Goal: Transaction & Acquisition: Obtain resource

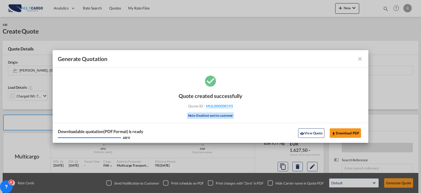
scroll to position [58, 0]
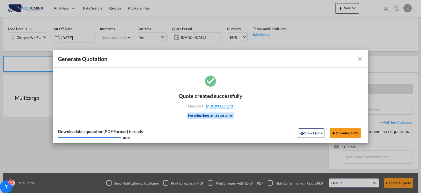
drag, startPoint x: 363, startPoint y: 60, endPoint x: 358, endPoint y: 58, distance: 5.8
click at [363, 60] on md-icon "icon-close fg-AAA8AD cursor m-0" at bounding box center [360, 59] width 6 height 6
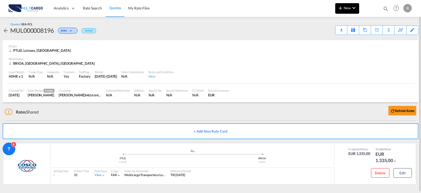
click at [349, 4] on button "New" at bounding box center [348, 8] width 24 height 11
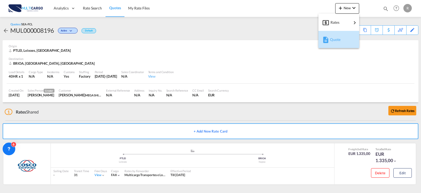
click at [336, 38] on span "Quote" at bounding box center [333, 39] width 6 height 11
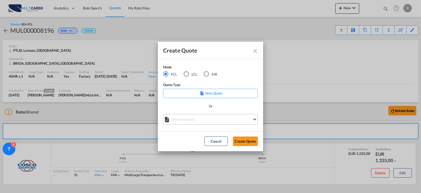
click at [229, 116] on md-select "Select template 25/11/24 IMP_EXW_FCL Patricia Barroso | 25 Nov 2024 25/11/24 IM…" at bounding box center [210, 119] width 95 height 11
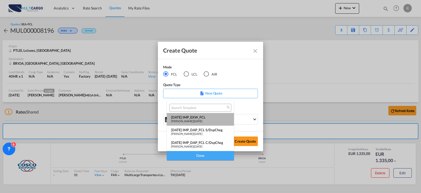
click at [220, 120] on div "Patricia Barroso | 25 Nov 2024" at bounding box center [200, 120] width 59 height 3
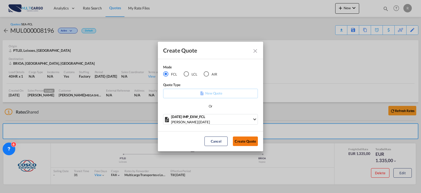
click at [244, 144] on button "Create Quote" at bounding box center [245, 140] width 25 height 9
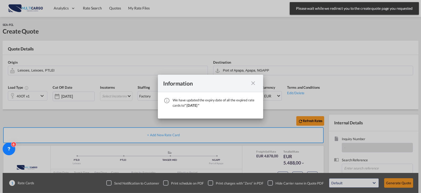
click at [253, 84] on md-icon "icon-close fg-AAA8AD cursor" at bounding box center [253, 83] width 6 height 6
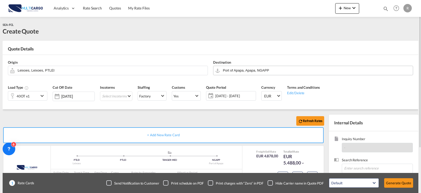
click at [267, 75] on md-autocomplete "Port of Apapa, Apapa, NGAPP" at bounding box center [317, 70] width 188 height 9
click at [269, 72] on input "Port of Apapa, Apapa, NGAPP" at bounding box center [317, 70] width 188 height 9
click at [289, 71] on input "Port of Apapa, Apapa, NGAPP" at bounding box center [317, 70] width 188 height 9
drag, startPoint x: 237, startPoint y: 65, endPoint x: 169, endPoint y: 61, distance: 68.9
click at [169, 61] on div "Origin Leixoes, Leixoes, PTLEI Destination Port of Apapa, Apapa, NGAPP" at bounding box center [210, 67] width 411 height 25
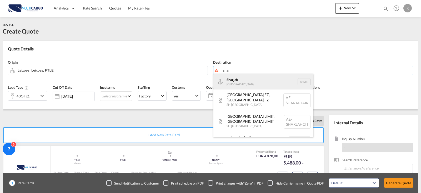
click at [252, 81] on div "Sharj ah United Arab Emirates AESHJ" at bounding box center [264, 81] width 100 height 16
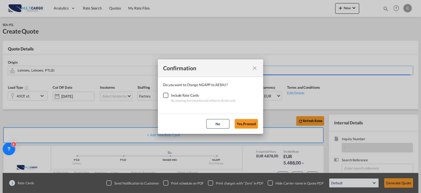
type input "Sharjah, AESHJ"
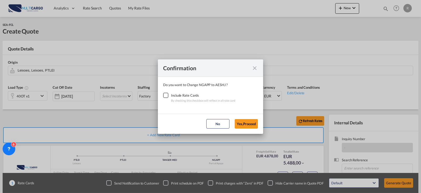
click at [168, 96] on div "Checkbox No Ink" at bounding box center [165, 94] width 5 height 5
click at [239, 120] on button "Yes,Proceed" at bounding box center [246, 123] width 23 height 9
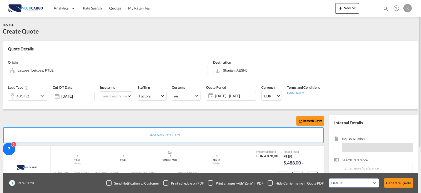
click at [45, 94] on md-icon "icon-chevron-down" at bounding box center [43, 95] width 8 height 6
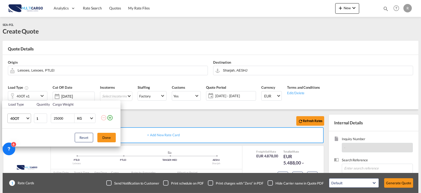
click at [19, 118] on span "40OT" at bounding box center [17, 118] width 15 height 5
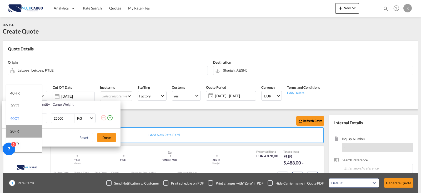
click at [24, 134] on md-option "20FR" at bounding box center [24, 131] width 36 height 13
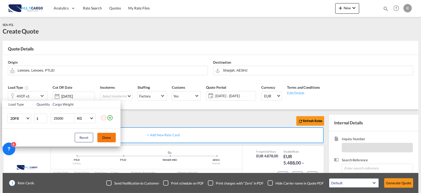
click at [105, 135] on button "Done" at bounding box center [106, 136] width 18 height 9
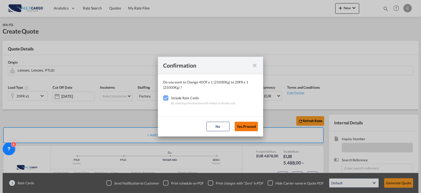
click at [255, 125] on button "Yes,Proceed" at bounding box center [246, 125] width 23 height 9
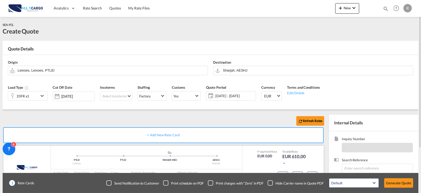
scroll to position [26, 0]
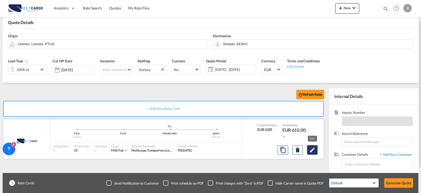
click at [312, 147] on md-icon "Edit" at bounding box center [312, 149] width 6 height 6
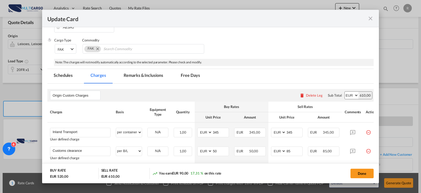
scroll to position [158, 0]
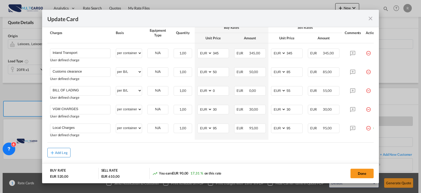
click at [65, 150] on button "Add Leg" at bounding box center [58, 151] width 23 height 9
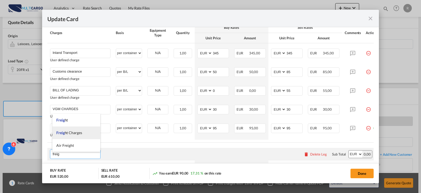
click at [75, 133] on span "Freig ht Charges" at bounding box center [69, 132] width 26 height 4
type input "Freight Charges"
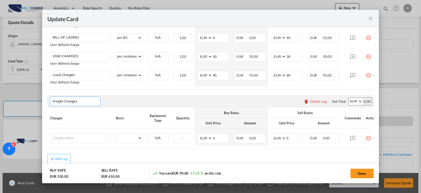
scroll to position [230, 0]
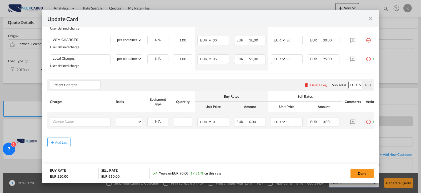
click at [65, 115] on td "Please Enter User Defined Charges Cannot Be Published" at bounding box center [80, 120] width 66 height 17
click at [64, 119] on input "Charge Name" at bounding box center [82, 121] width 58 height 8
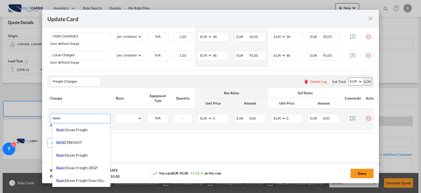
click at [85, 125] on li "Basic Ocean Freight" at bounding box center [81, 129] width 58 height 13
type input "Basic Ocean Freight"
select select "per equipment"
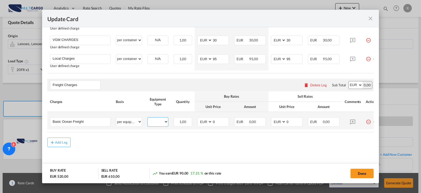
click at [156, 122] on select "20FR" at bounding box center [158, 121] width 21 height 7
select select "20FR"
click at [148, 118] on select "20FR" at bounding box center [158, 121] width 21 height 7
drag, startPoint x: 209, startPoint y: 121, endPoint x: 205, endPoint y: 121, distance: 4.5
click at [205, 121] on md-input-container "AED AFN ALL AMD ANG AOA ARS AUD AWG AZN BAM BBD BDT BGN BHD BIF BMD BND BOB BRL…" at bounding box center [214, 121] width 32 height 9
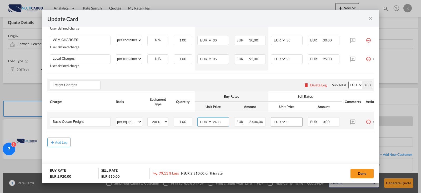
type input "2400"
drag, startPoint x: 298, startPoint y: 119, endPoint x: 285, endPoint y: 119, distance: 12.6
click at [285, 119] on md-input-container "AED AFN ALL AMD ANG AOA ARS AUD AWG AZN BAM BBD BDT BGN BHD BIF BMD BND BOB BRL…" at bounding box center [287, 121] width 32 height 9
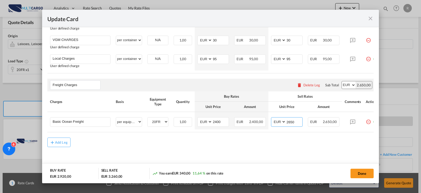
type input "2650"
drag, startPoint x: 267, startPoint y: 152, endPoint x: 238, endPoint y: 114, distance: 47.8
click at [267, 151] on md-content "Origin Custom Charges Please enter leg name Leg Name Already Exists Delete Leg …" at bounding box center [210, 52] width 327 height 234
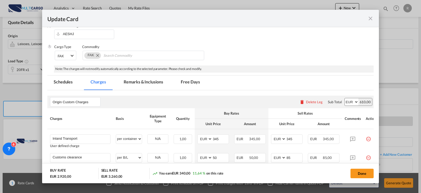
scroll to position [0, 0]
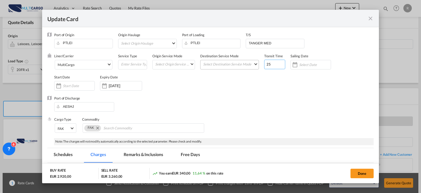
drag, startPoint x: 267, startPoint y: 66, endPoint x: 257, endPoint y: 66, distance: 10.0
click at [257, 66] on div "Liner/Carrier MultiCargo 2HM LOGISTICS D.O.O AAXL GLOBAL SHIPPING LINES LLC ABD…" at bounding box center [214, 74] width 320 height 42
drag, startPoint x: 269, startPoint y: 62, endPoint x: 262, endPoint y: 51, distance: 13.4
click at [260, 63] on div "Liner/Carrier MultiCargo 2HM LOGISTICS D.O.O AAXL GLOBAL SHIPPING LINES LLC ABD…" at bounding box center [214, 74] width 320 height 42
type input "41"
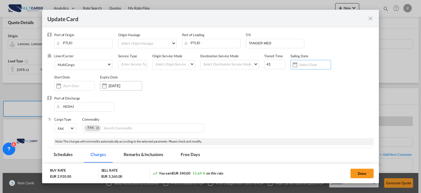
click at [120, 85] on input "24 Sep 2025" at bounding box center [125, 85] width 33 height 4
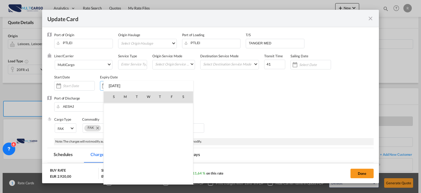
scroll to position [122006, 0]
drag, startPoint x: 240, startPoint y: 89, endPoint x: 217, endPoint y: 81, distance: 24.3
click at [236, 89] on div at bounding box center [210, 96] width 421 height 193
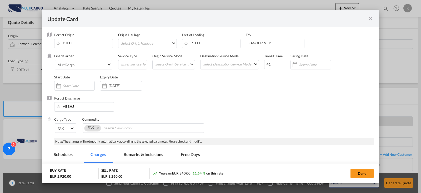
click at [191, 119] on div "Commodity" at bounding box center [143, 119] width 123 height 5
click at [104, 63] on span "MultiCargo" at bounding box center [82, 64] width 49 height 5
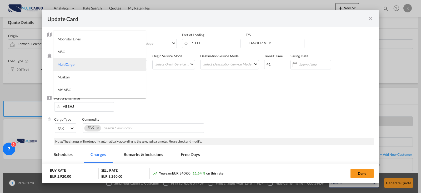
type md-option "1485"
type md-option "46"
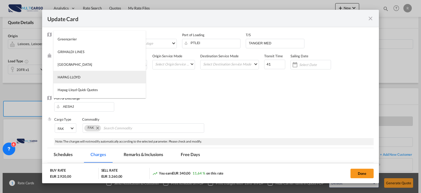
type md-option "12"
click at [115, 73] on md-option "HAPAG LLOYD" at bounding box center [99, 77] width 92 height 13
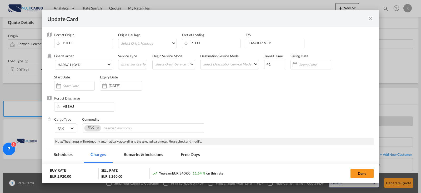
click at [186, 97] on div "Port of Discharge AESHJ" at bounding box center [210, 106] width 327 height 21
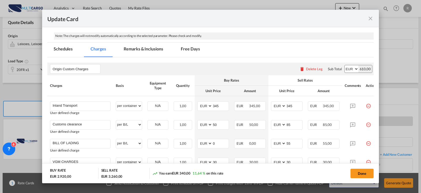
scroll to position [158, 0]
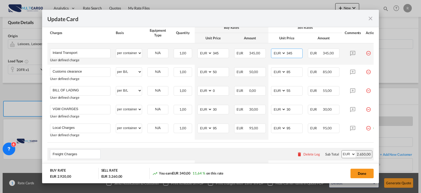
drag, startPoint x: 293, startPoint y: 54, endPoint x: 276, endPoint y: 54, distance: 17.6
click at [280, 53] on md-input-container "AED AFN ALL AMD ANG AOA ARS AUD AWG AZN BAM BBD BDT BGN BHD BIF BMD BND BOB BRL…" at bounding box center [287, 52] width 32 height 9
type input "485"
drag, startPoint x: 220, startPoint y: 53, endPoint x: 188, endPoint y: 53, distance: 32.1
click at [190, 56] on tr "Inland Transport Please Enter User Defined Charges Cannot Be Published User def…" at bounding box center [214, 53] width 334 height 21
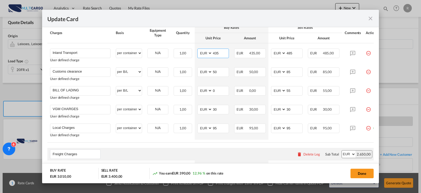
type input "435"
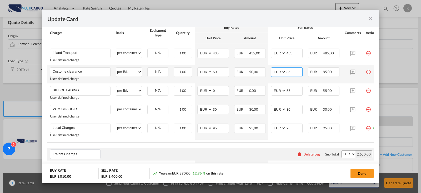
drag, startPoint x: 296, startPoint y: 72, endPoint x: 292, endPoint y: 72, distance: 3.7
click at [292, 72] on input "85" at bounding box center [294, 71] width 16 height 8
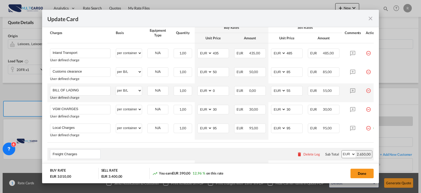
drag, startPoint x: 168, startPoint y: 99, endPoint x: 182, endPoint y: 99, distance: 14.7
click at [170, 99] on td "N/A Please Select Already exists" at bounding box center [158, 92] width 26 height 19
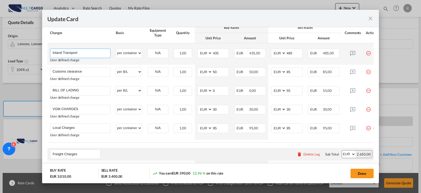
click at [91, 56] on md-autocomplete-wrap "Inland Transport" at bounding box center [81, 53] width 58 height 8
type input "Inland Transport without genset"
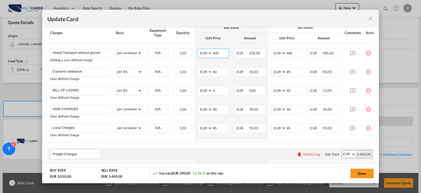
scroll to position [184, 0]
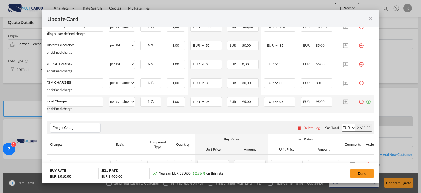
drag, startPoint x: 365, startPoint y: 103, endPoint x: 348, endPoint y: 107, distance: 17.3
click at [366, 102] on md-icon "icon-plus-circle-outline green-400-fg" at bounding box center [368, 99] width 5 height 5
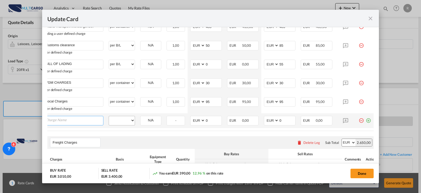
scroll to position [0, 5]
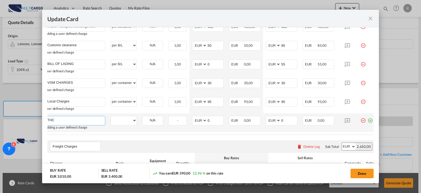
type input "THC"
click at [133, 116] on select "per equipment per container per B/L per shipping bill per shipment per pallet p…" at bounding box center [124, 120] width 26 height 8
select select "per container"
click at [111, 116] on select "per equipment per container per B/L per shipping bill per shipment per pallet p…" at bounding box center [124, 120] width 26 height 8
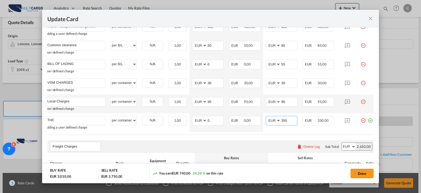
type input "350"
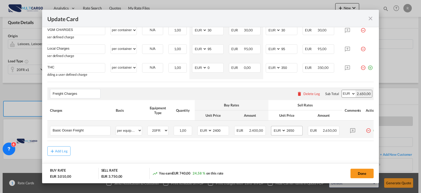
scroll to position [249, 0]
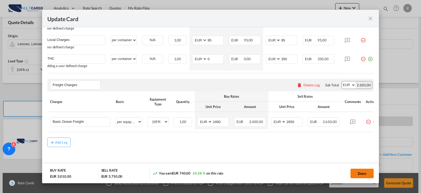
click at [368, 171] on button "Done" at bounding box center [362, 172] width 23 height 9
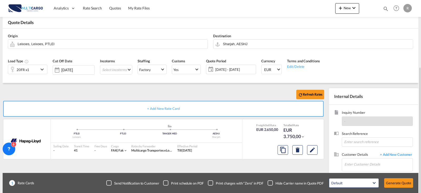
scroll to position [58, 0]
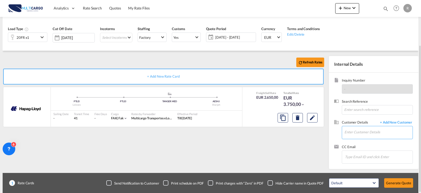
click at [361, 126] on input "Enter Customer Details" at bounding box center [379, 132] width 68 height 12
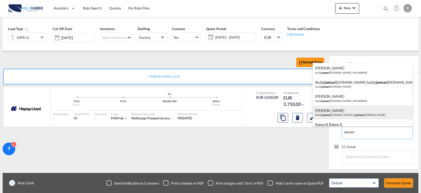
scroll to position [26, 0]
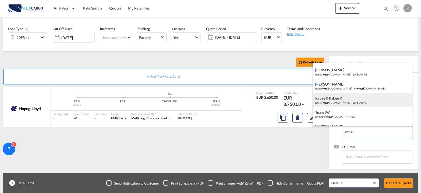
click at [345, 104] on div "Rabee R Rabee R be1@ jwmari ne.org | JW MARINE" at bounding box center [363, 100] width 100 height 14
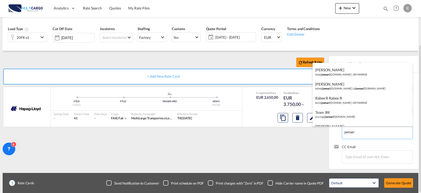
type input "JW MARINE, Rabee R Rabee R, be1@jwmarine.org"
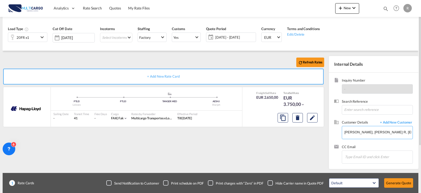
scroll to position [32, 0]
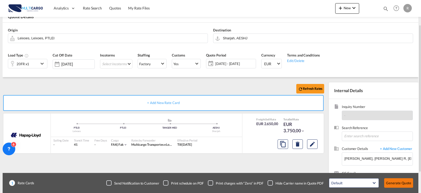
click at [400, 182] on button "Generate Quote" at bounding box center [399, 182] width 29 height 9
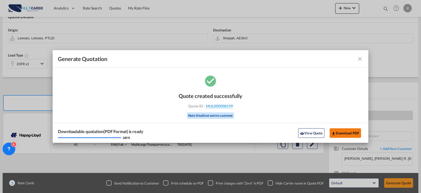
click at [343, 137] on button "Download PDF" at bounding box center [345, 132] width 31 height 9
